Goal: Task Accomplishment & Management: Manage account settings

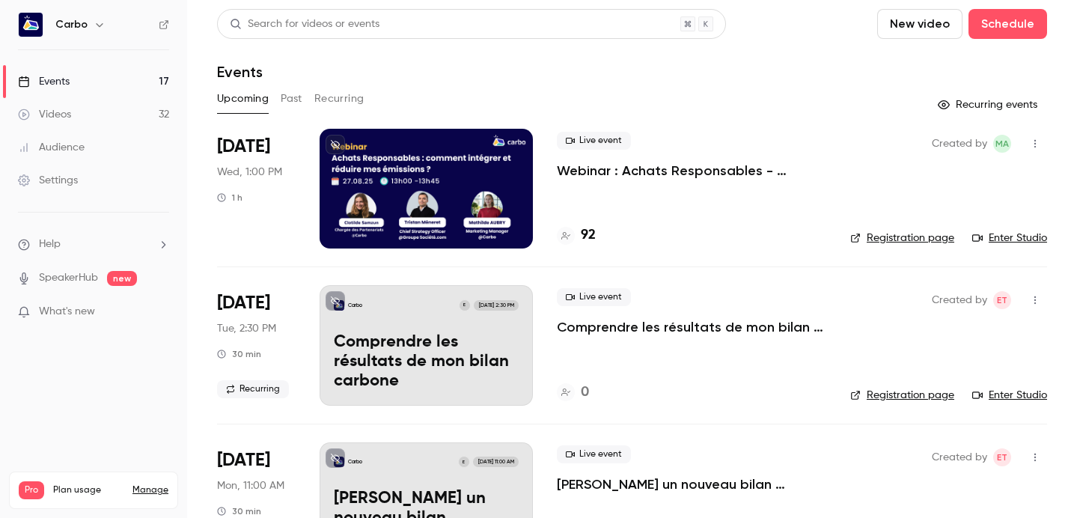
click at [670, 170] on p "Webinar : Achats Responsables - Comment intégrer et réduire mes émissions du sc…" at bounding box center [691, 171] width 269 height 18
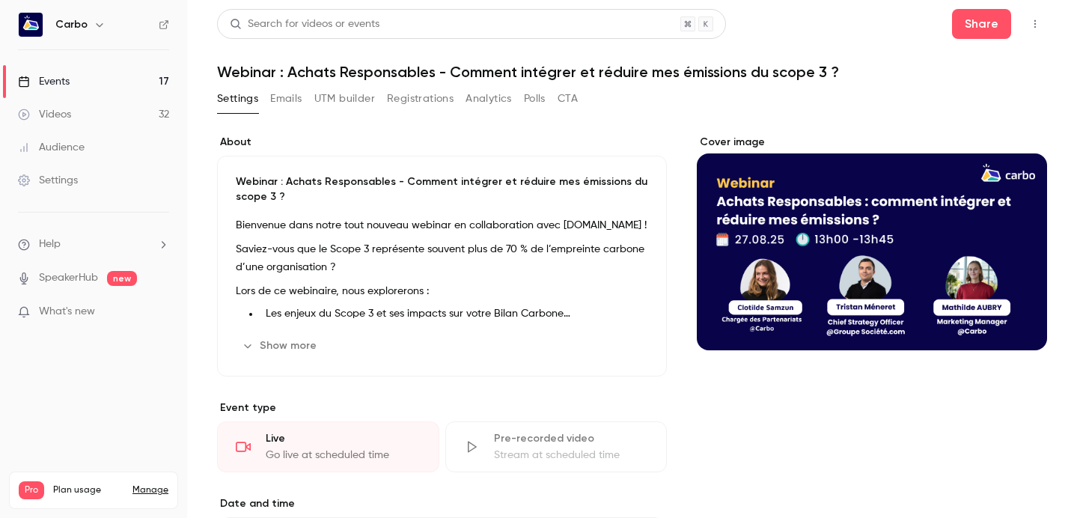
click at [1023, 16] on button "button" at bounding box center [1035, 24] width 24 height 24
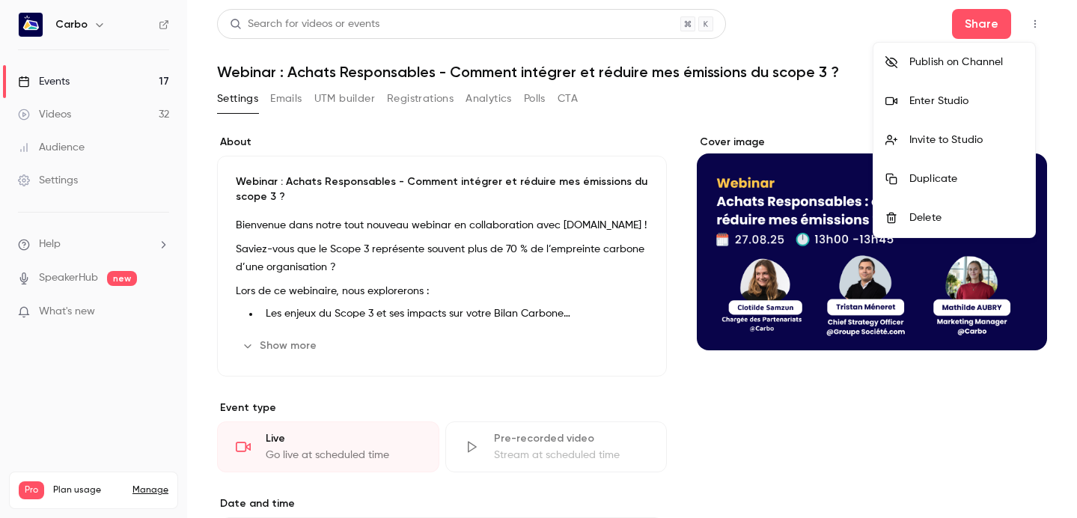
click at [983, 13] on div at bounding box center [538, 259] width 1077 height 518
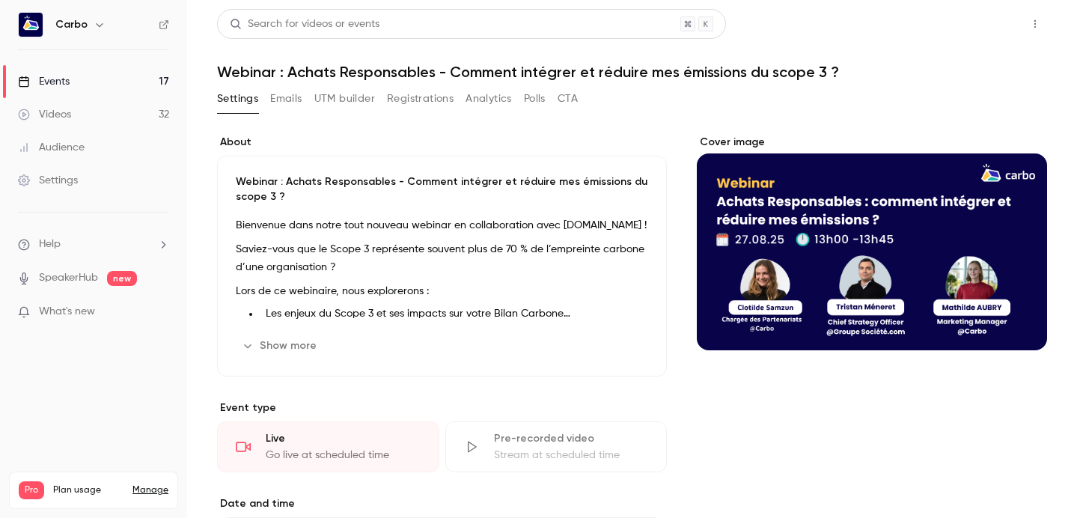
click at [981, 17] on button "Share" at bounding box center [981, 24] width 59 height 30
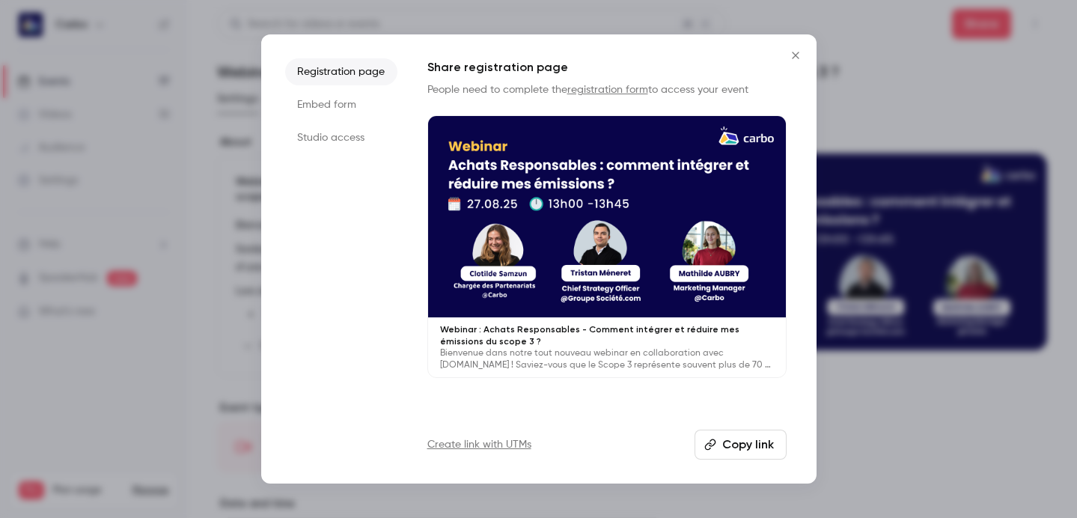
click at [326, 138] on li "Studio access" at bounding box center [341, 137] width 112 height 27
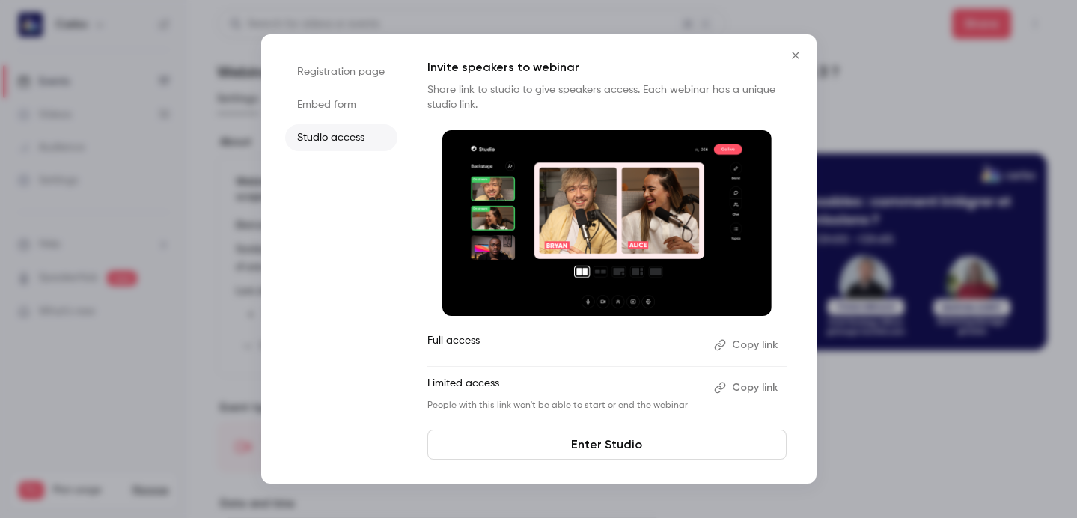
click at [751, 387] on button "Copy link" at bounding box center [747, 388] width 79 height 24
click at [801, 54] on icon "Close" at bounding box center [796, 55] width 18 height 12
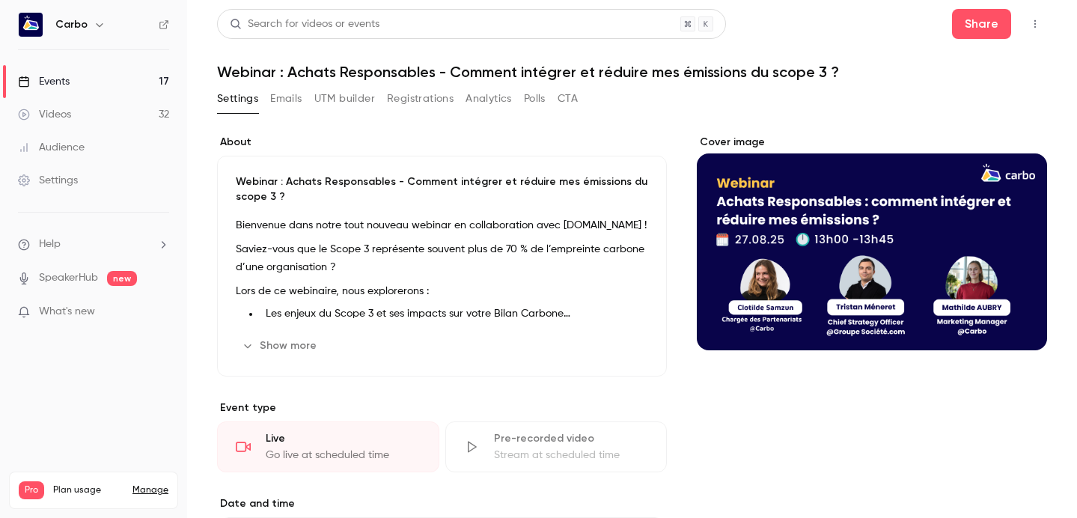
click at [409, 99] on button "Registrations" at bounding box center [420, 99] width 67 height 24
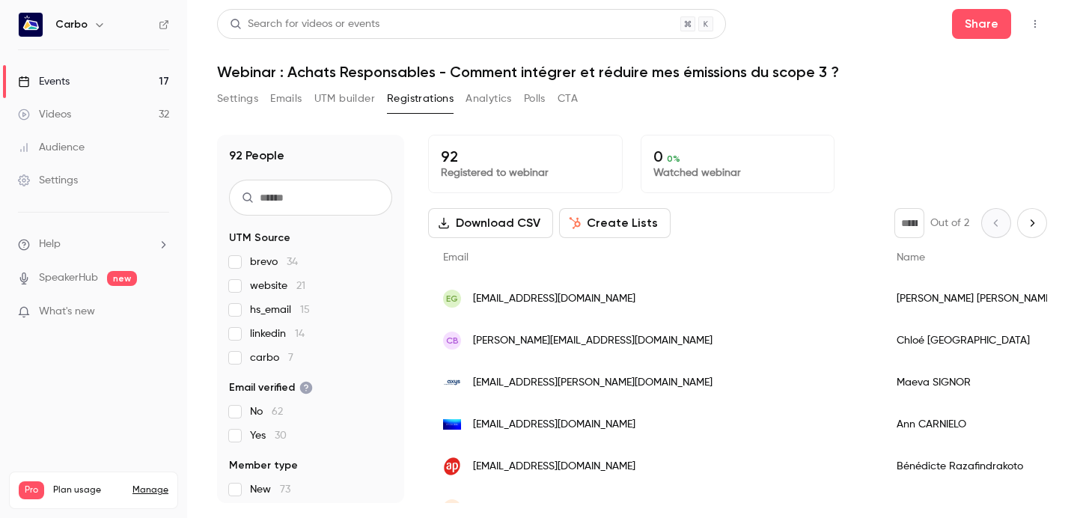
click at [239, 105] on button "Settings" at bounding box center [237, 99] width 41 height 24
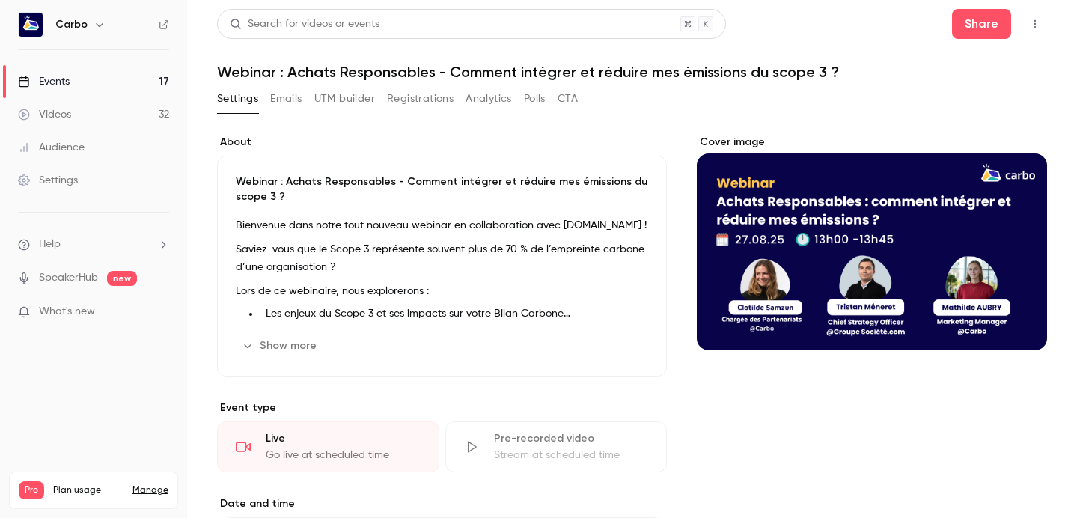
click at [437, 93] on button "Registrations" at bounding box center [420, 99] width 67 height 24
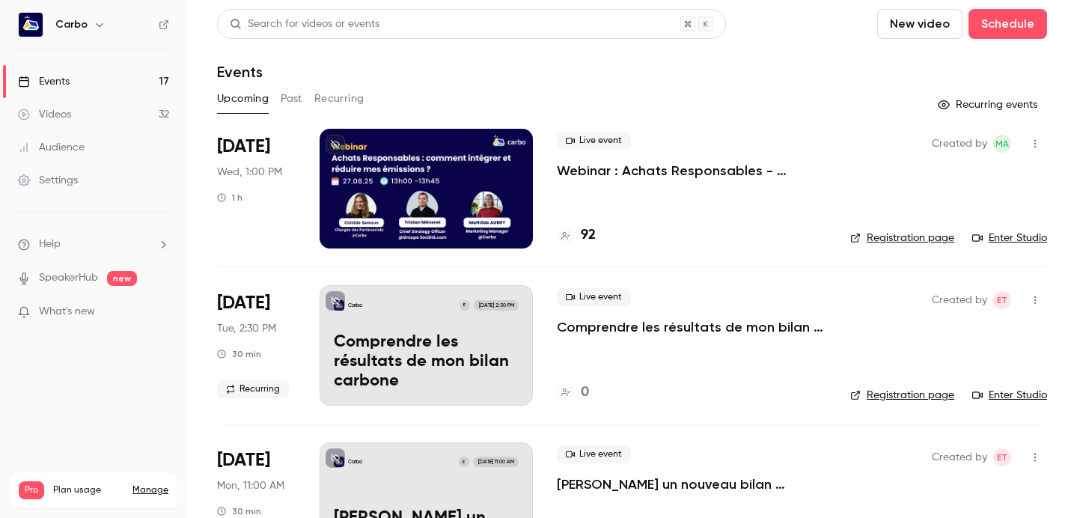
click at [55, 180] on div "Settings" at bounding box center [48, 180] width 60 height 15
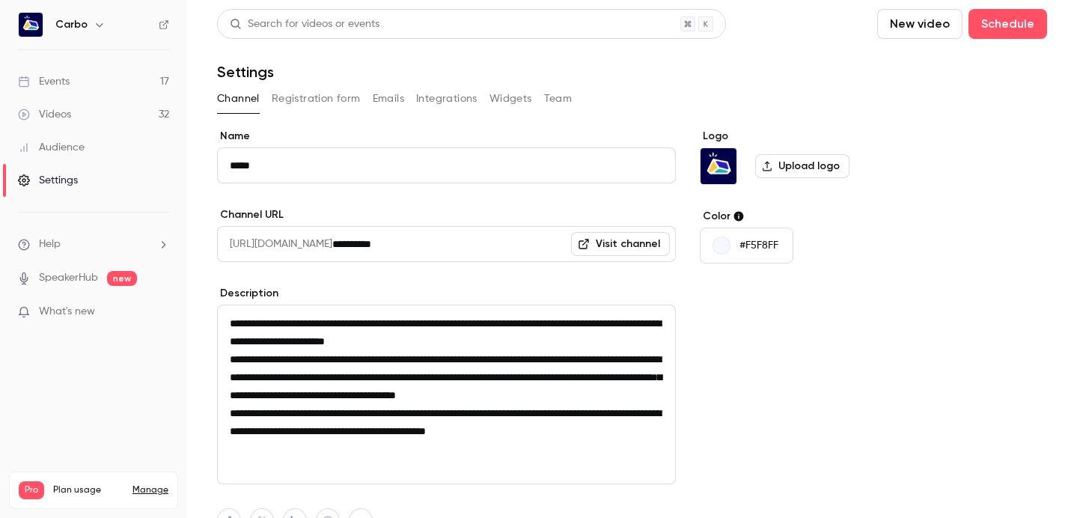
click at [284, 100] on button "Registration form" at bounding box center [316, 99] width 89 height 24
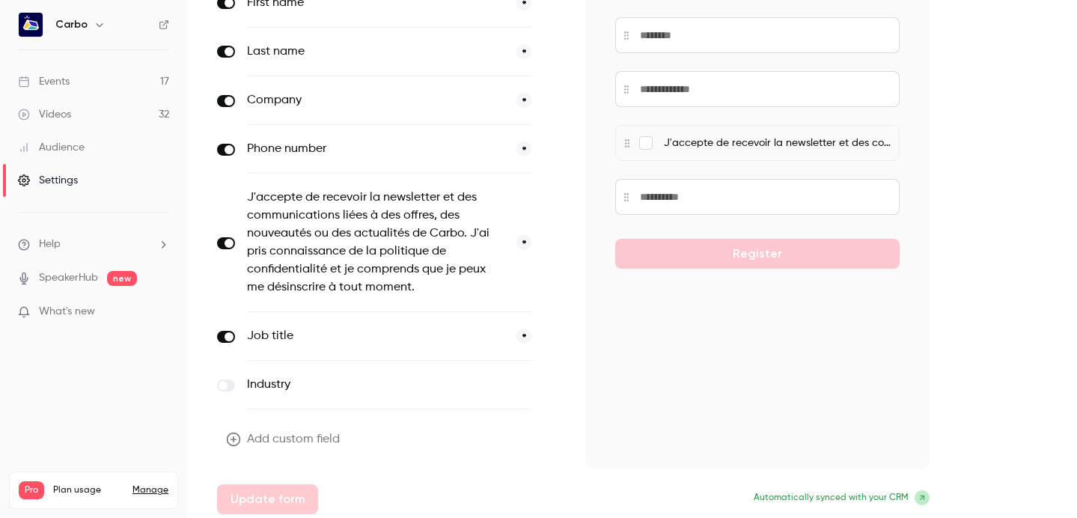
scroll to position [260, 0]
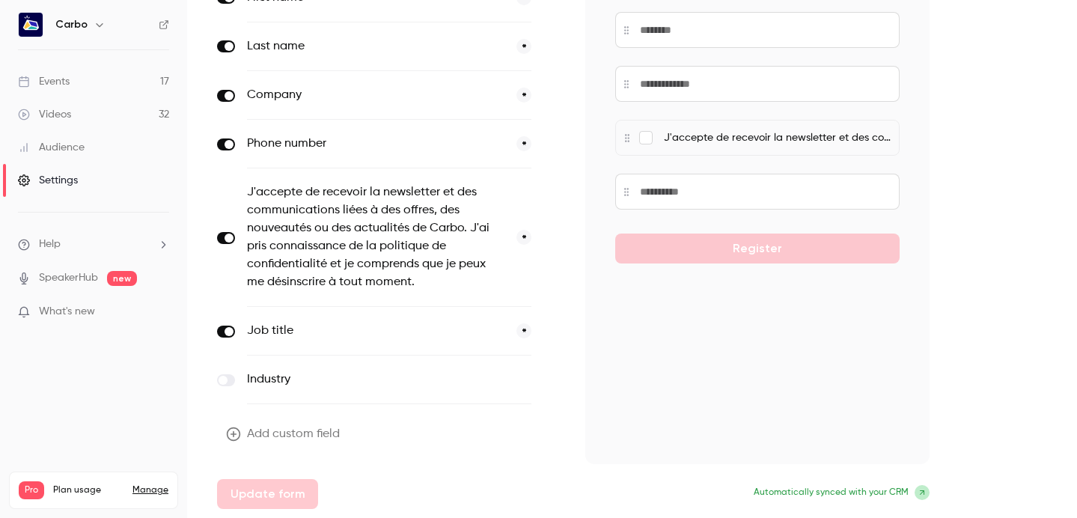
click at [247, 436] on button "Add custom field" at bounding box center [284, 434] width 135 height 30
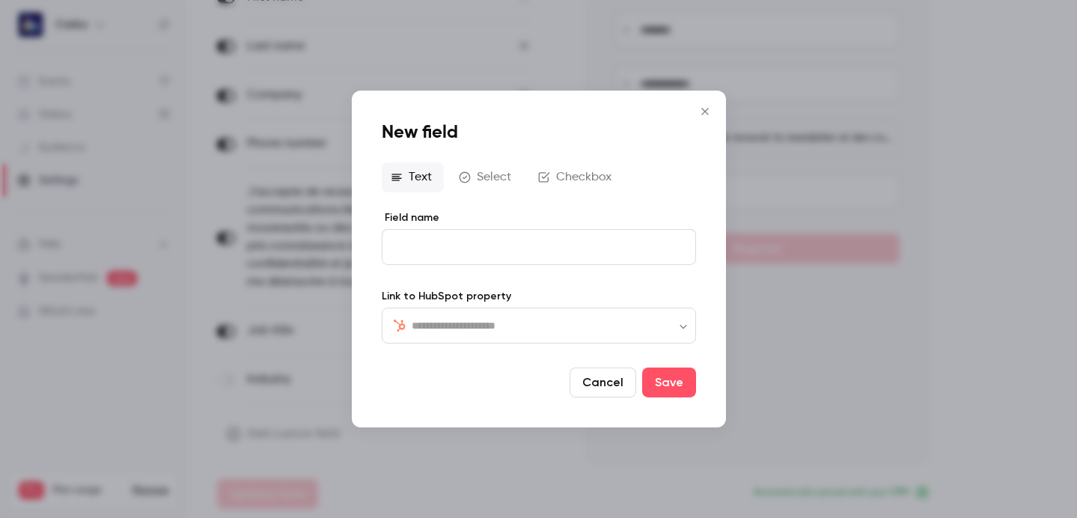
click at [486, 180] on button "Select" at bounding box center [486, 177] width 73 height 30
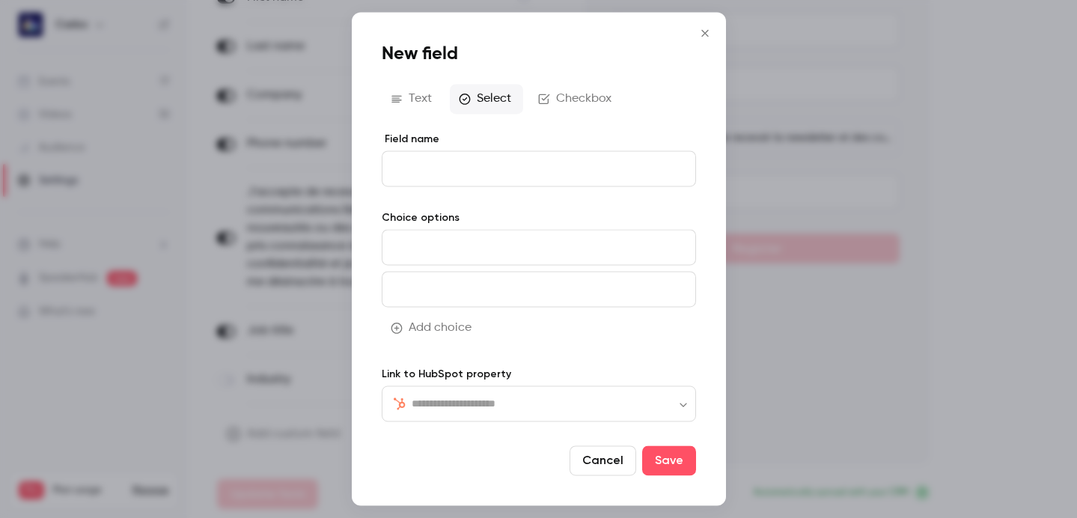
click at [700, 37] on icon "Close" at bounding box center [705, 33] width 18 height 12
